Goal: Find specific page/section: Find specific page/section

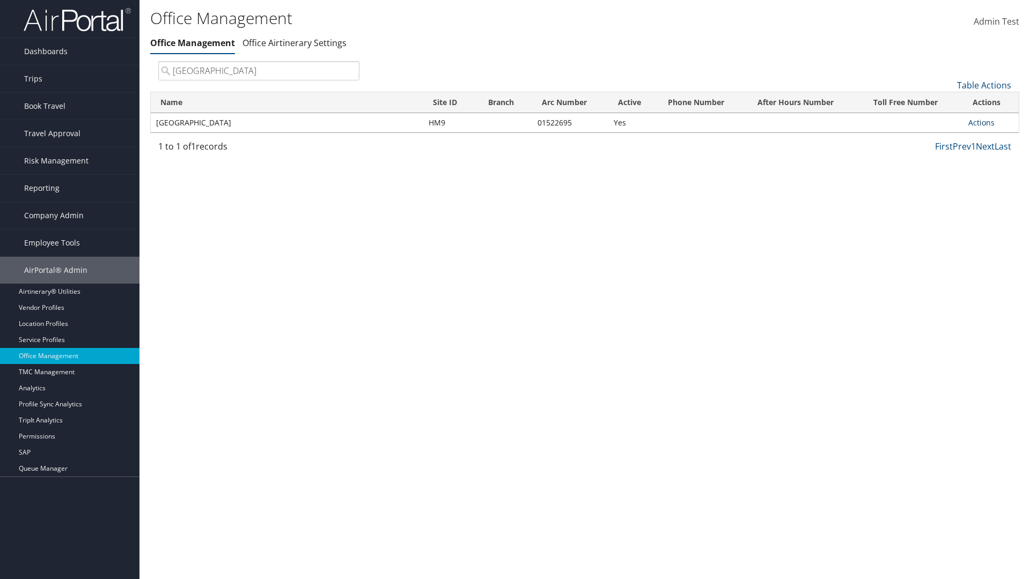
type input "Youngstown State University"
click at [981, 122] on link "Actions" at bounding box center [981, 122] width 26 height 10
click at [946, 138] on link "View Travel Agents" at bounding box center [946, 138] width 91 height 18
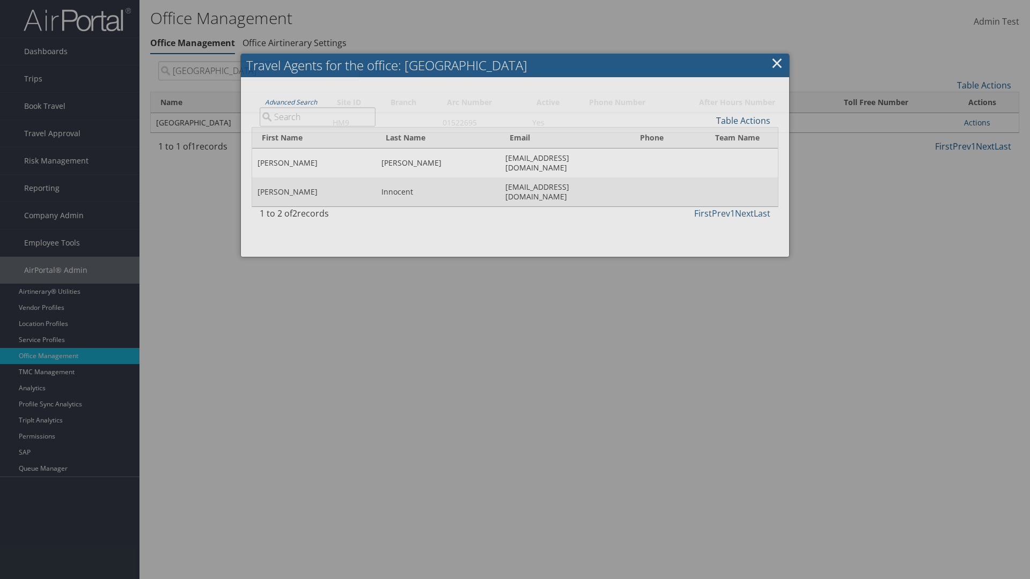
click at [743, 120] on link "Table Actions" at bounding box center [743, 121] width 54 height 12
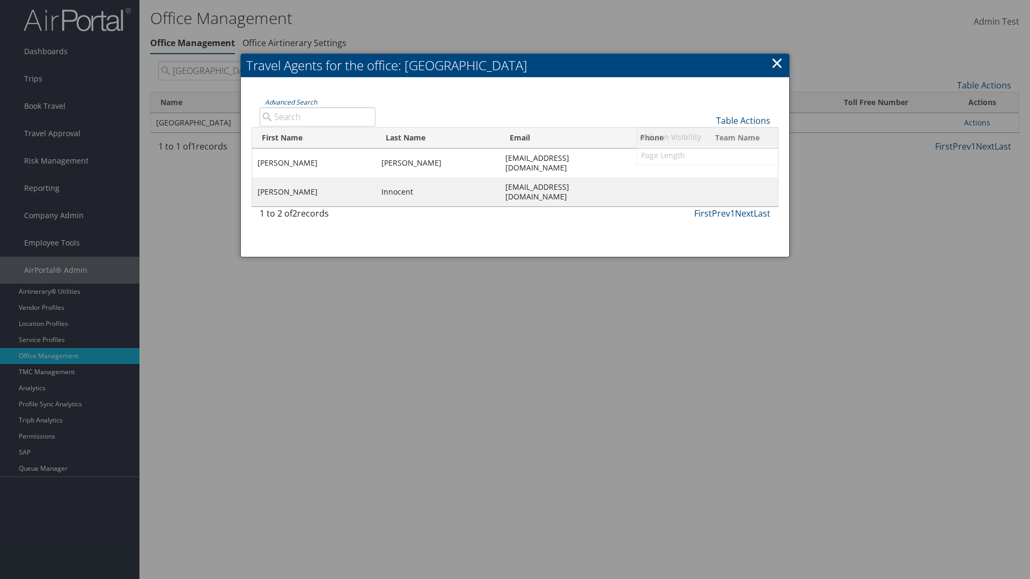
click at [707, 137] on link "Column Visibility" at bounding box center [707, 137] width 141 height 18
click at [707, 138] on link "First Name" at bounding box center [707, 138] width 141 height 18
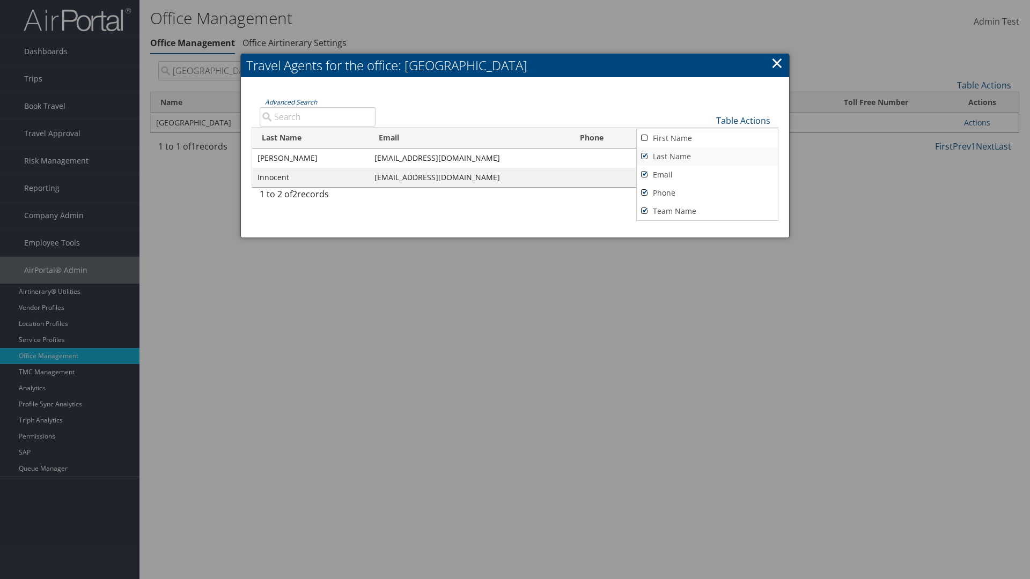
click at [707, 156] on link "Last Name" at bounding box center [707, 157] width 141 height 18
click at [707, 174] on link "Email" at bounding box center [707, 175] width 141 height 18
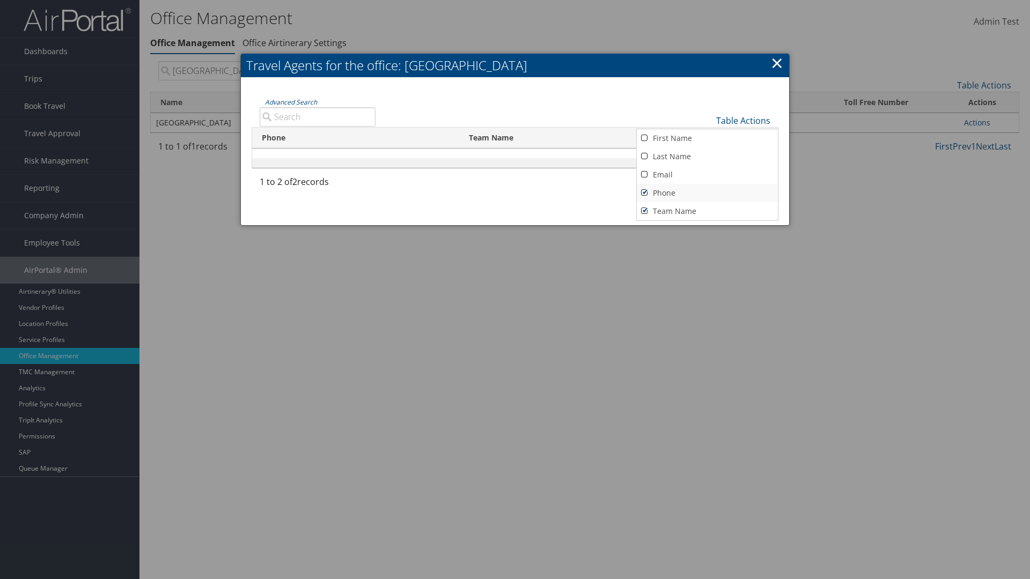
click at [707, 193] on link "Phone" at bounding box center [707, 193] width 141 height 18
click at [707, 211] on link "Team Name" at bounding box center [707, 211] width 141 height 18
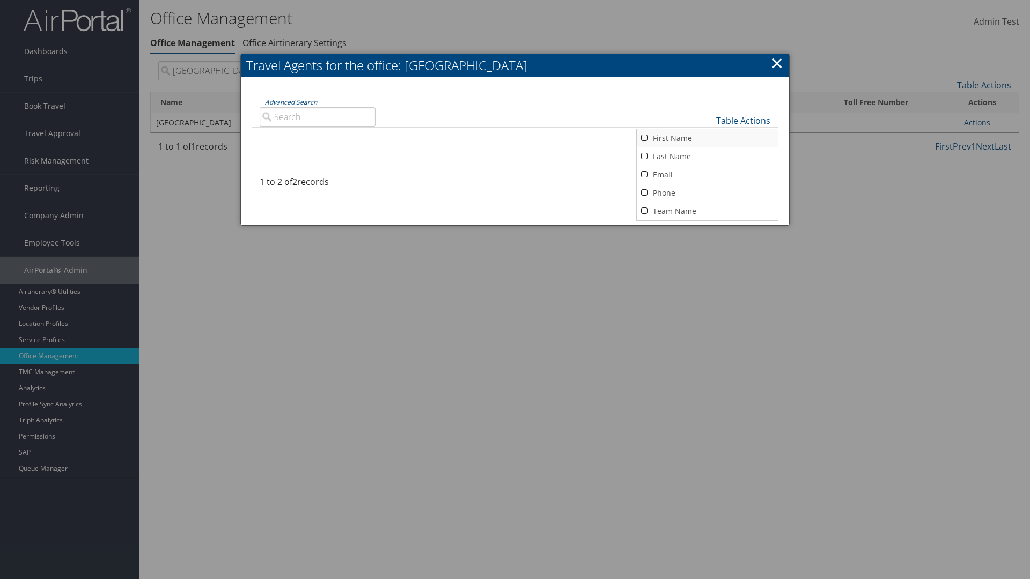
click at [707, 138] on link "First Name" at bounding box center [707, 138] width 141 height 18
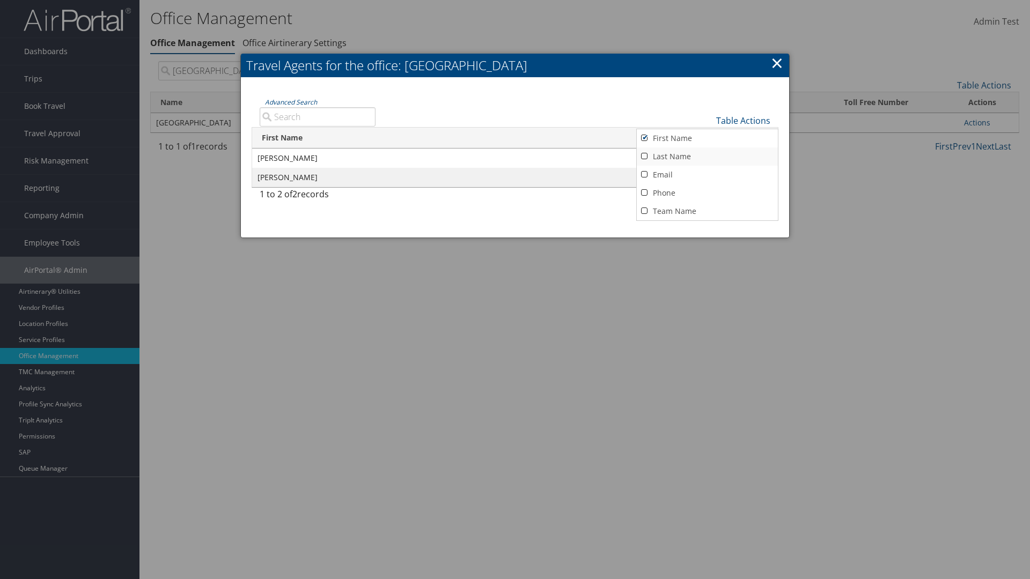
click at [707, 156] on link "Last Name" at bounding box center [707, 157] width 141 height 18
click at [707, 174] on link "Email" at bounding box center [707, 175] width 141 height 18
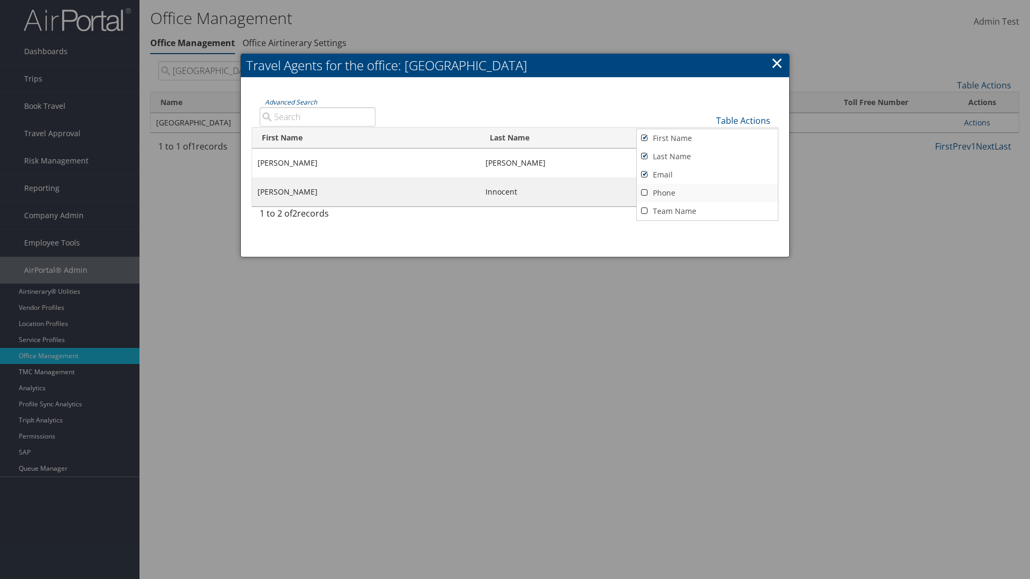
click at [707, 193] on link "Phone" at bounding box center [707, 193] width 141 height 18
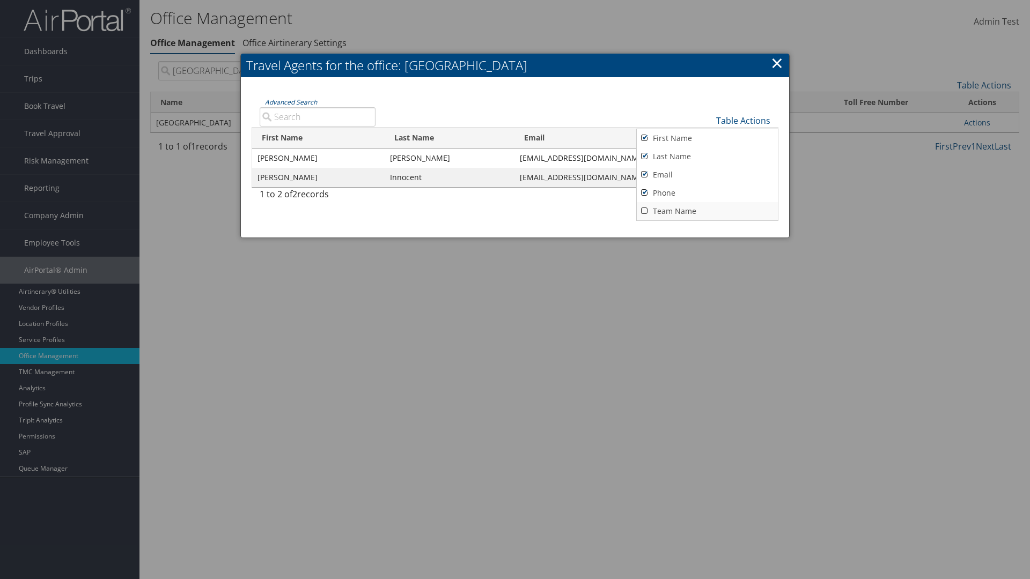
click at [707, 211] on link "Team Name" at bounding box center [707, 211] width 141 height 18
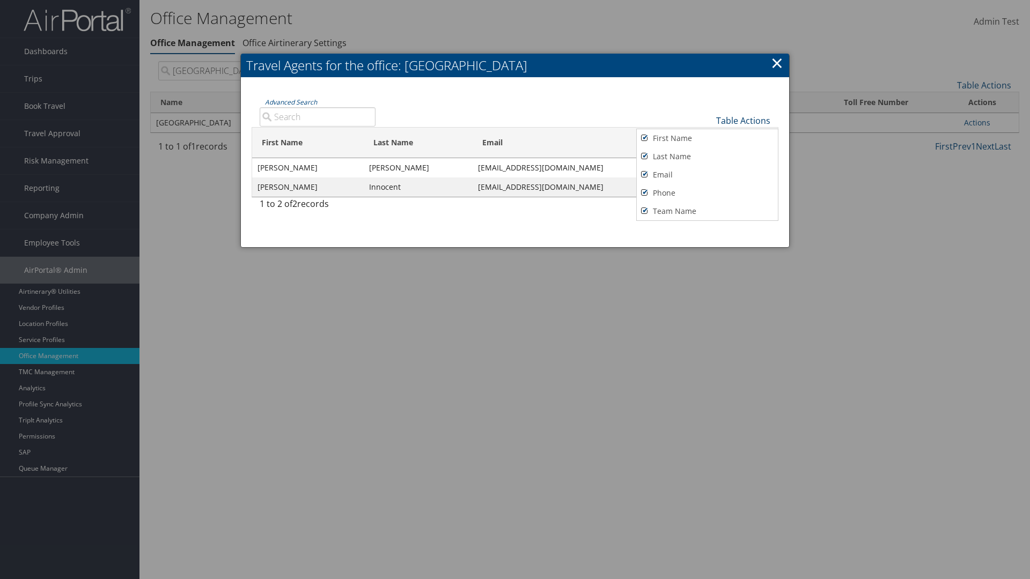
click at [743, 120] on link "Table Actions" at bounding box center [743, 121] width 54 height 12
click at [707, 157] on link "Page Length" at bounding box center [707, 158] width 141 height 18
click at [707, 157] on link "25" at bounding box center [707, 158] width 141 height 18
click at [743, 120] on link "Table Actions" at bounding box center [743, 121] width 54 height 12
click at [707, 155] on link "Page Length" at bounding box center [707, 155] width 141 height 18
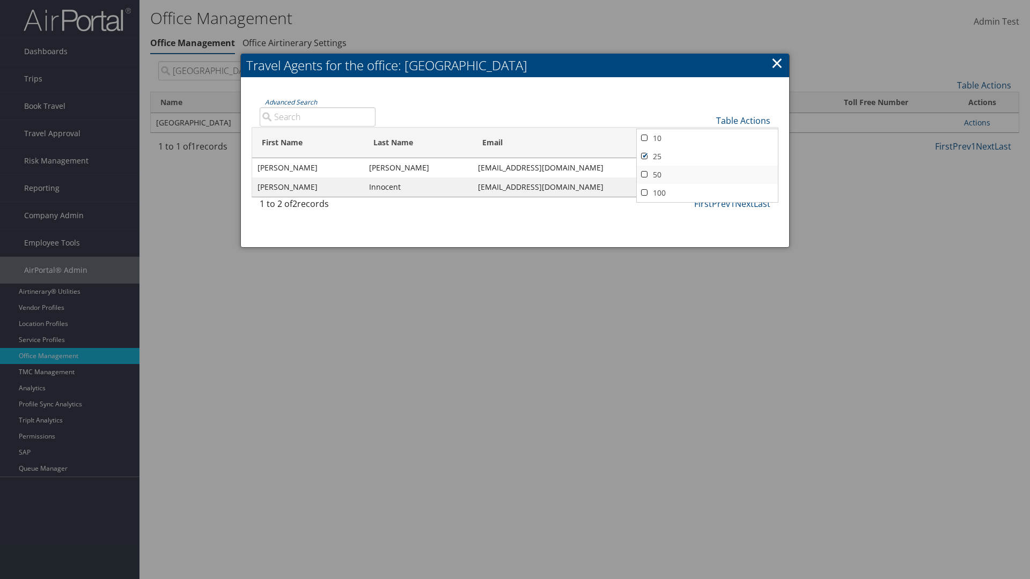
click at [707, 174] on link "50" at bounding box center [707, 175] width 141 height 18
